Goal: Transaction & Acquisition: Download file/media

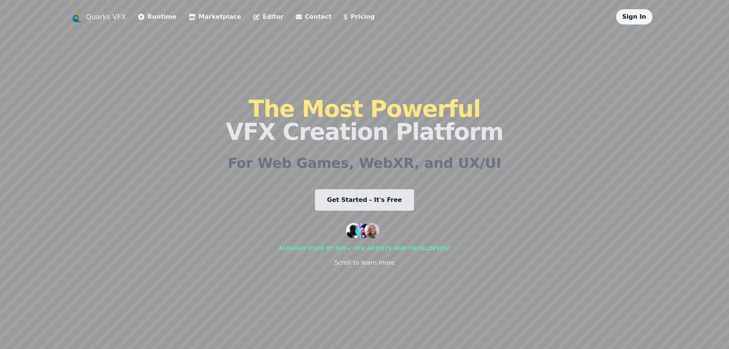
click at [405, 209] on link "Get Started - It's Free" at bounding box center [365, 199] width 100 height 21
click at [380, 205] on link "Get Started - It's Free" at bounding box center [365, 199] width 100 height 21
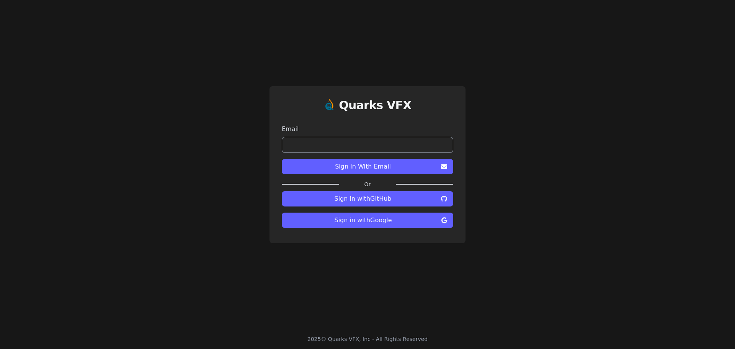
click at [386, 224] on span "Sign in with Google" at bounding box center [363, 220] width 150 height 9
click at [389, 216] on span "Sign in with Google" at bounding box center [363, 220] width 150 height 9
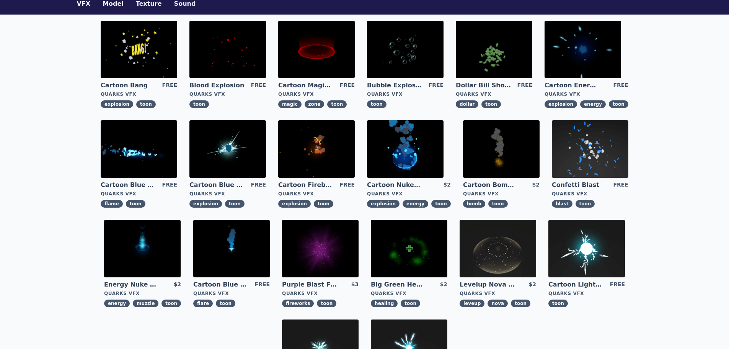
scroll to position [77, 0]
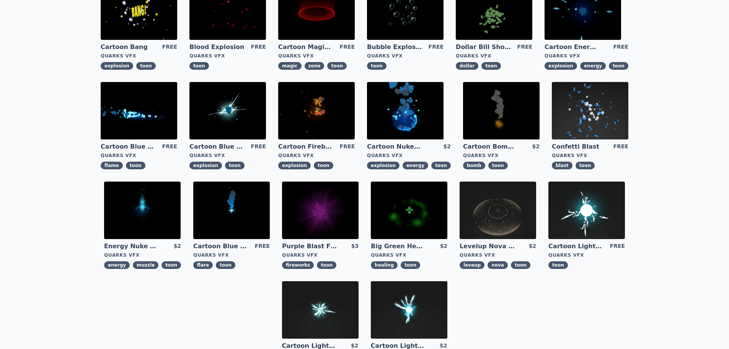
click at [421, 299] on img at bounding box center [409, 309] width 77 height 57
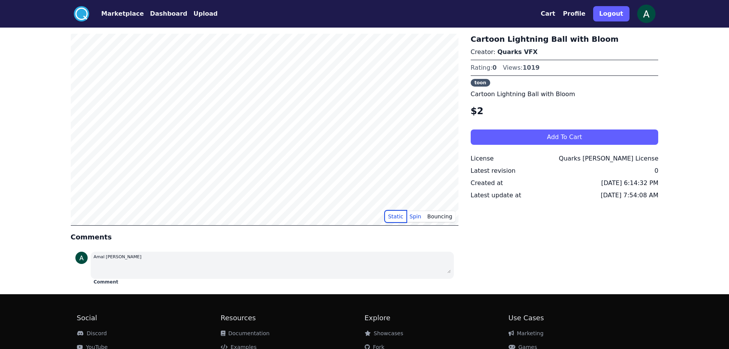
click at [399, 214] on button "Static" at bounding box center [395, 216] width 21 height 11
click at [498, 212] on div "Cartoon Lightning Ball with Bloom Creator: Quarks VFX Rating: 0 Views: 1019 too…" at bounding box center [565, 161] width 188 height 254
click at [491, 217] on div "Cartoon Lightning Ball with Bloom Creator: Quarks VFX Rating: 0 Views: 1019 too…" at bounding box center [565, 161] width 188 height 254
